Goal: Navigation & Orientation: Understand site structure

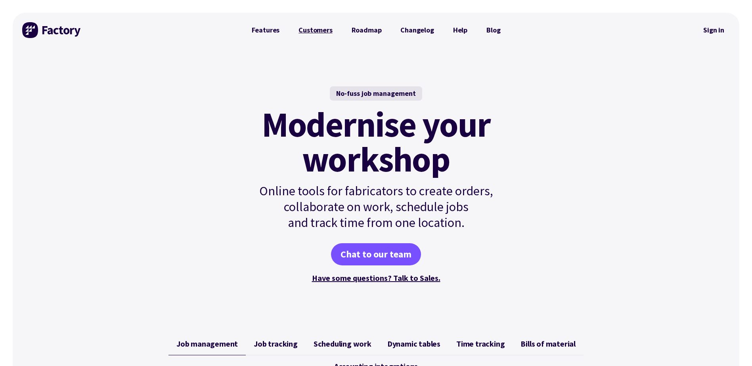
click at [317, 36] on link "Customers" at bounding box center [315, 30] width 53 height 16
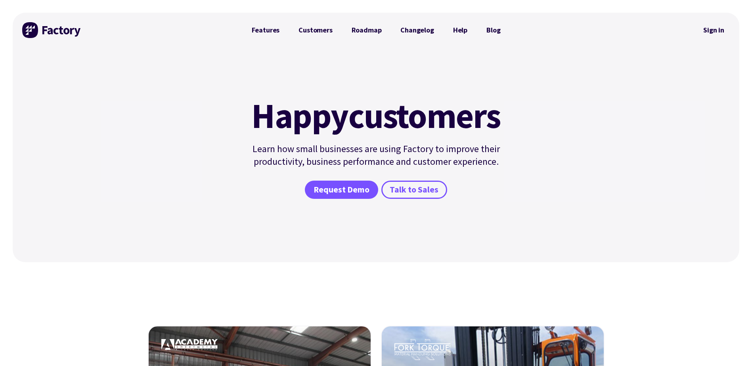
click at [364, 31] on link "Roadmap" at bounding box center [366, 30] width 49 height 16
click at [491, 30] on link "Blog" at bounding box center [493, 30] width 33 height 16
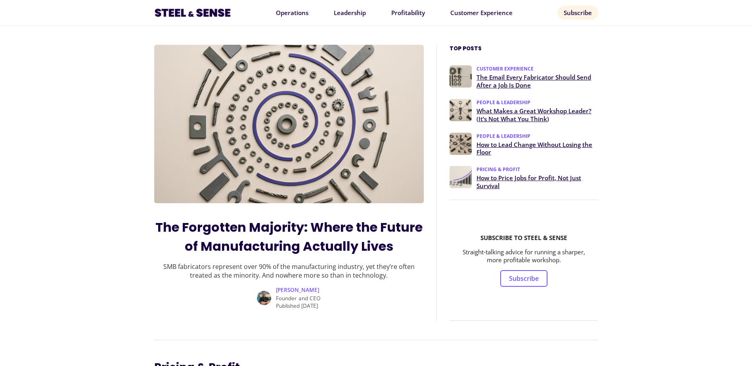
click at [491, 181] on link "How to Price Jobs for Profit, Not Just Survival" at bounding box center [537, 183] width 121 height 16
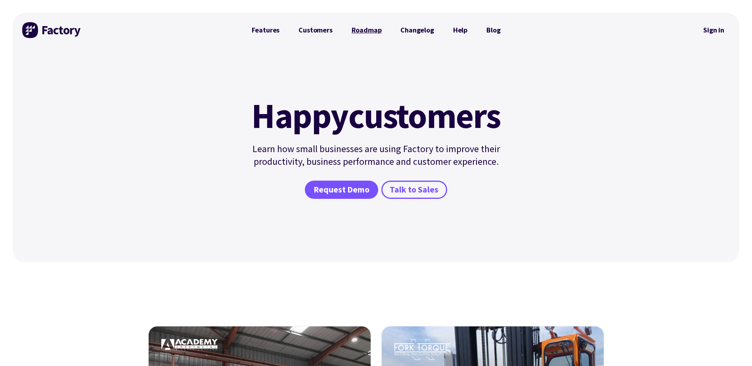
click at [370, 31] on link "Roadmap" at bounding box center [366, 30] width 49 height 16
click at [422, 29] on link "Changelog" at bounding box center [417, 30] width 52 height 16
click at [489, 31] on link "Blog" at bounding box center [493, 30] width 33 height 16
click at [262, 33] on link "Features" at bounding box center [265, 30] width 47 height 16
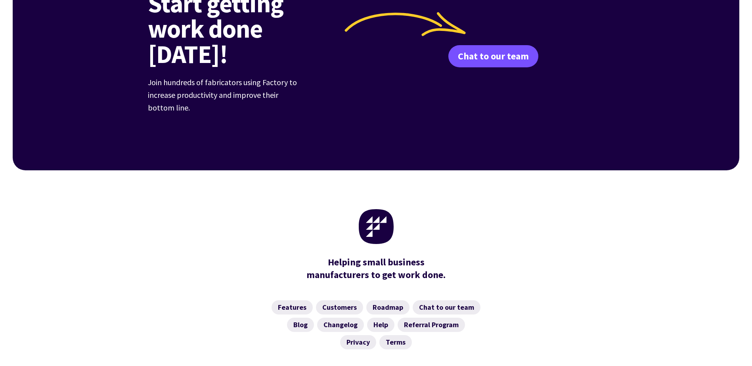
scroll to position [1071, 0]
